Goal: Information Seeking & Learning: Learn about a topic

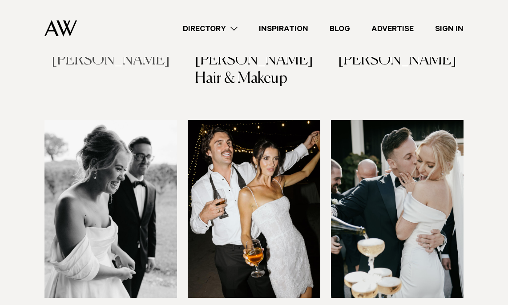
scroll to position [536, 0]
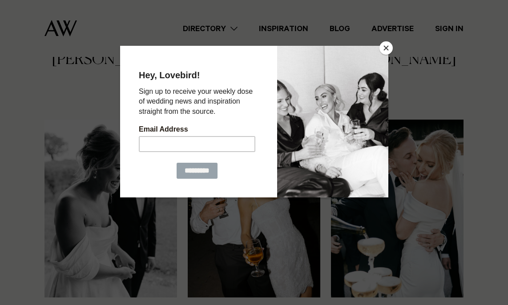
click at [388, 48] on button "Close" at bounding box center [385, 47] width 13 height 13
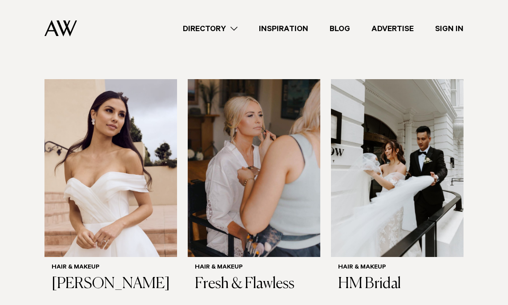
scroll to position [1361, 0]
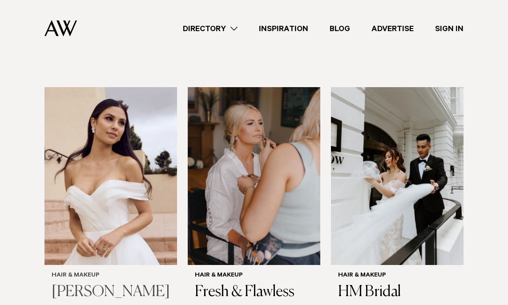
click at [158, 163] on img at bounding box center [110, 176] width 133 height 178
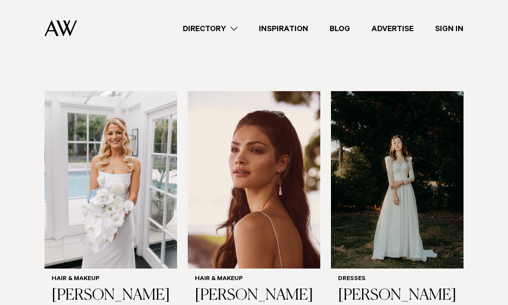
scroll to position [323, 0]
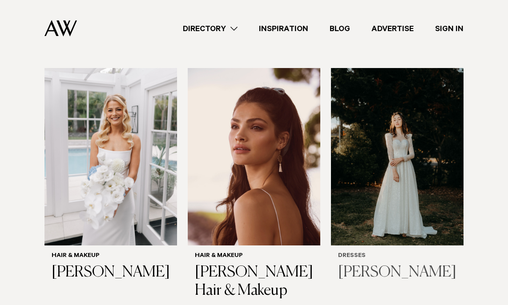
click at [375, 213] on img at bounding box center [397, 157] width 133 height 178
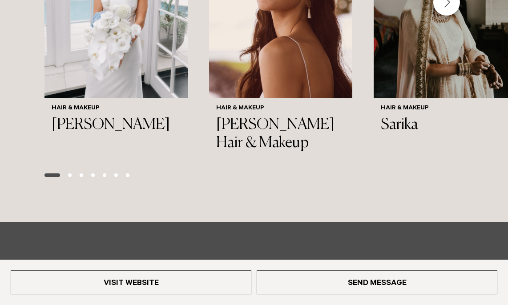
scroll to position [1237, 0]
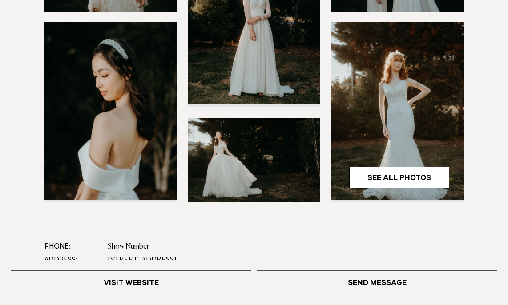
scroll to position [236, 0]
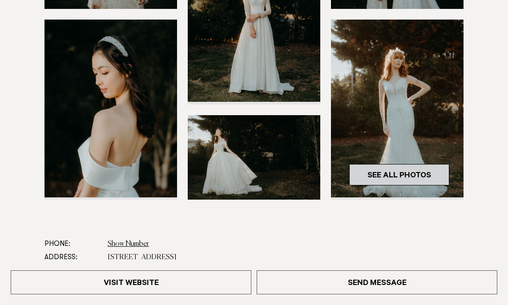
click at [393, 172] on link "See All Photos" at bounding box center [399, 174] width 100 height 21
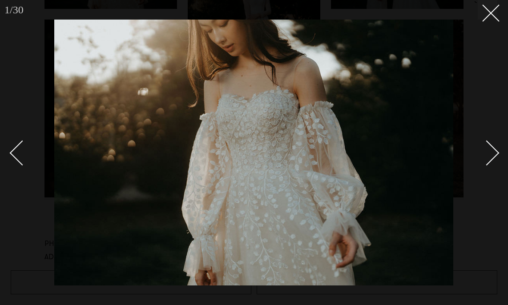
click at [497, 153] on div "Next slide" at bounding box center [486, 153] width 25 height 25
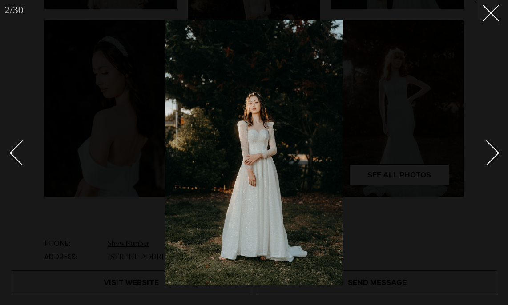
click at [497, 153] on div "Next slide" at bounding box center [486, 153] width 25 height 25
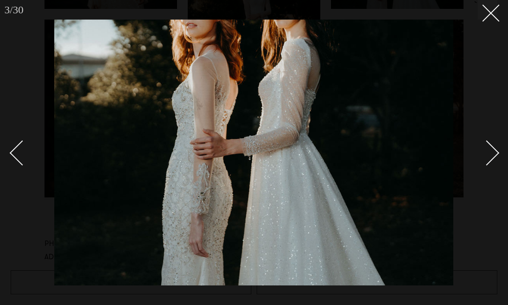
click at [497, 153] on div "Next slide" at bounding box center [486, 153] width 25 height 25
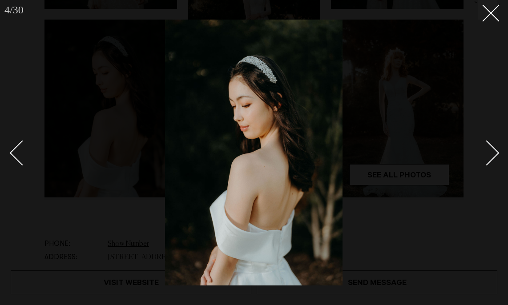
click at [497, 153] on div "Next slide" at bounding box center [486, 153] width 25 height 25
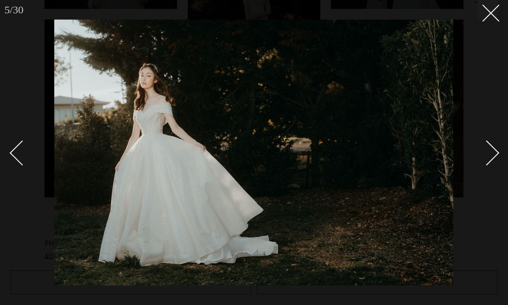
click at [497, 153] on div "Next slide" at bounding box center [486, 153] width 25 height 25
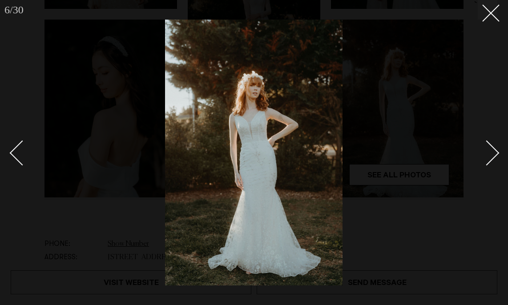
click at [497, 153] on div "Next slide" at bounding box center [486, 153] width 25 height 25
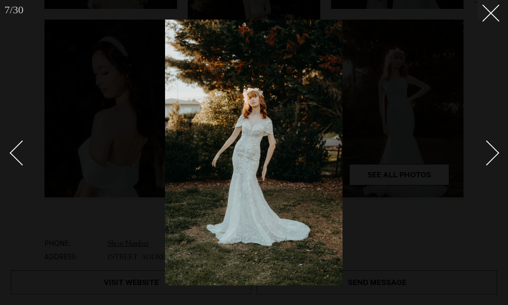
click at [497, 153] on div "Next slide" at bounding box center [486, 153] width 25 height 25
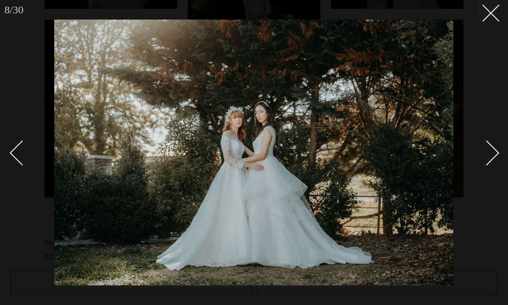
click at [497, 153] on div "Next slide" at bounding box center [486, 153] width 25 height 25
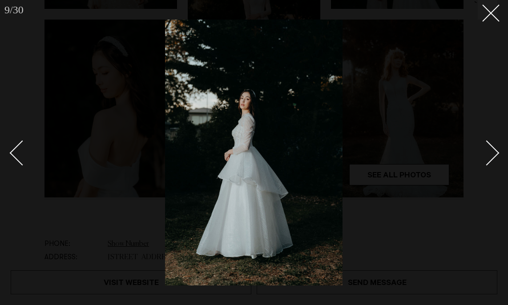
click at [500, 153] on div at bounding box center [254, 152] width 508 height 305
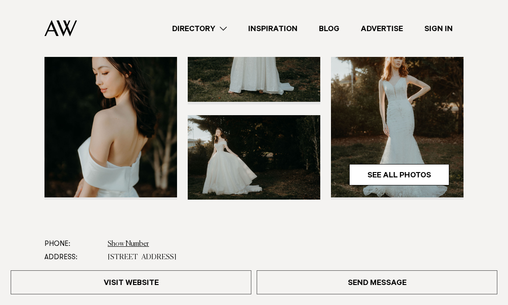
scroll to position [51, 0]
